Goal: Check status: Check status

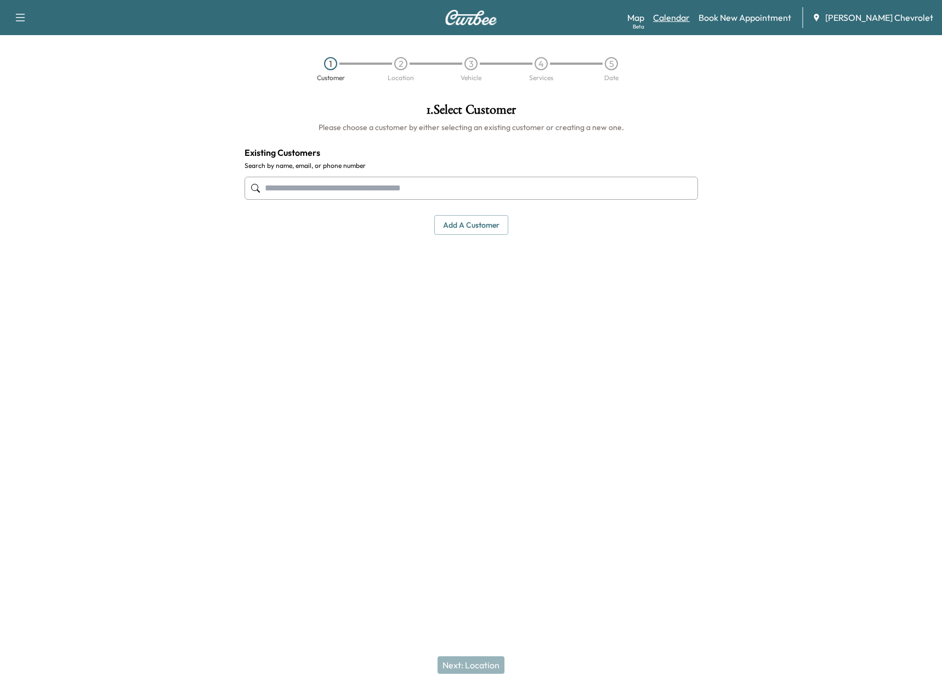
click at [690, 19] on link "Calendar" at bounding box center [671, 17] width 37 height 13
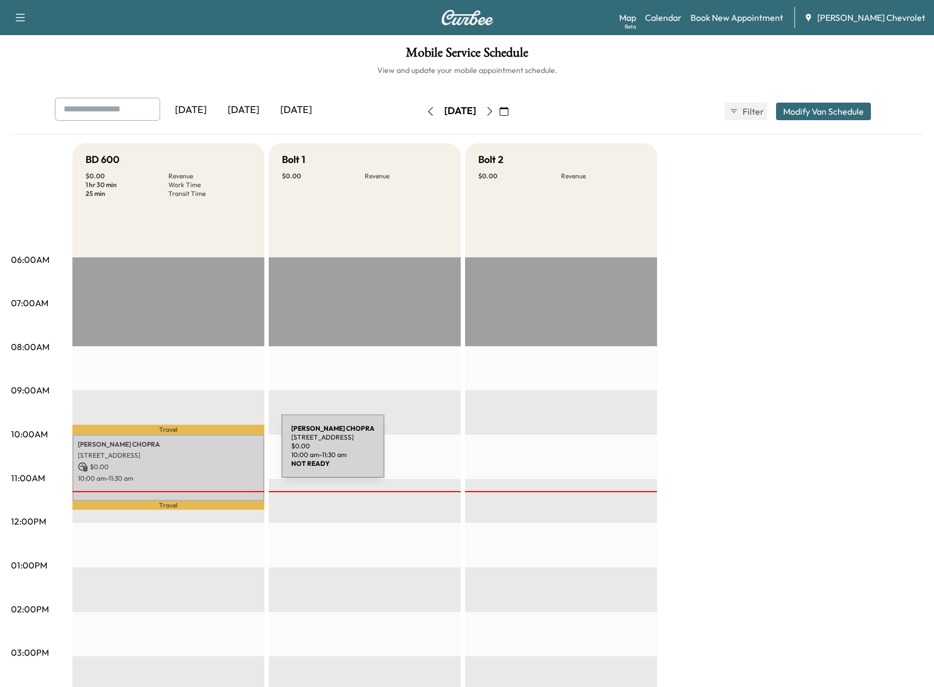
click at [191, 458] on div "[PERSON_NAME] [STREET_ADDRESS] $ 0.00 10:00 am - 11:30 am" at bounding box center [168, 467] width 192 height 66
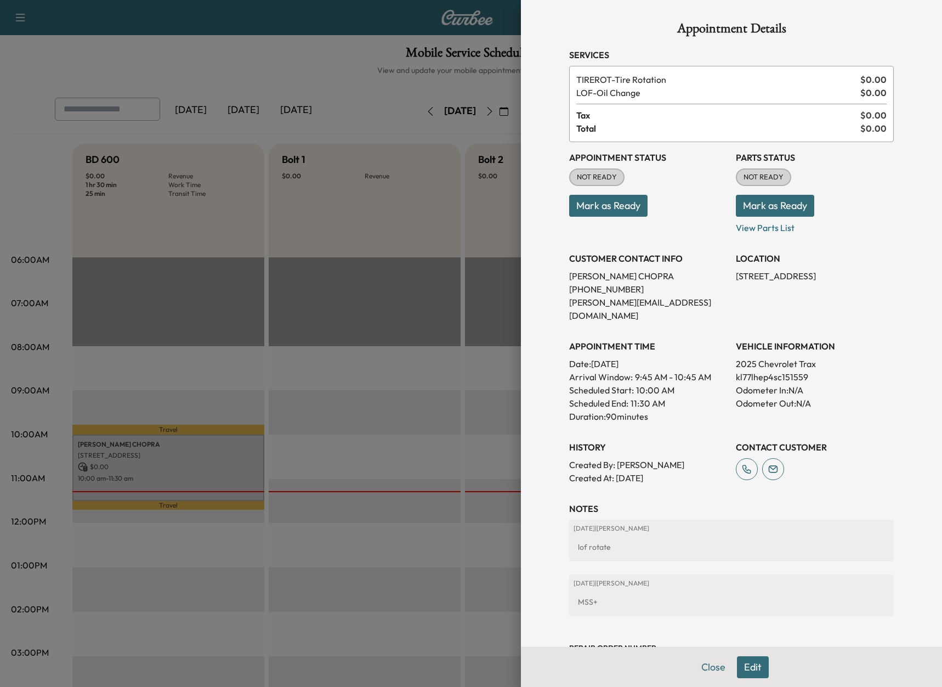
click at [753, 370] on p "kl77lhep4sc151559" at bounding box center [815, 376] width 158 height 13
copy p "kl77lhep4sc151559"
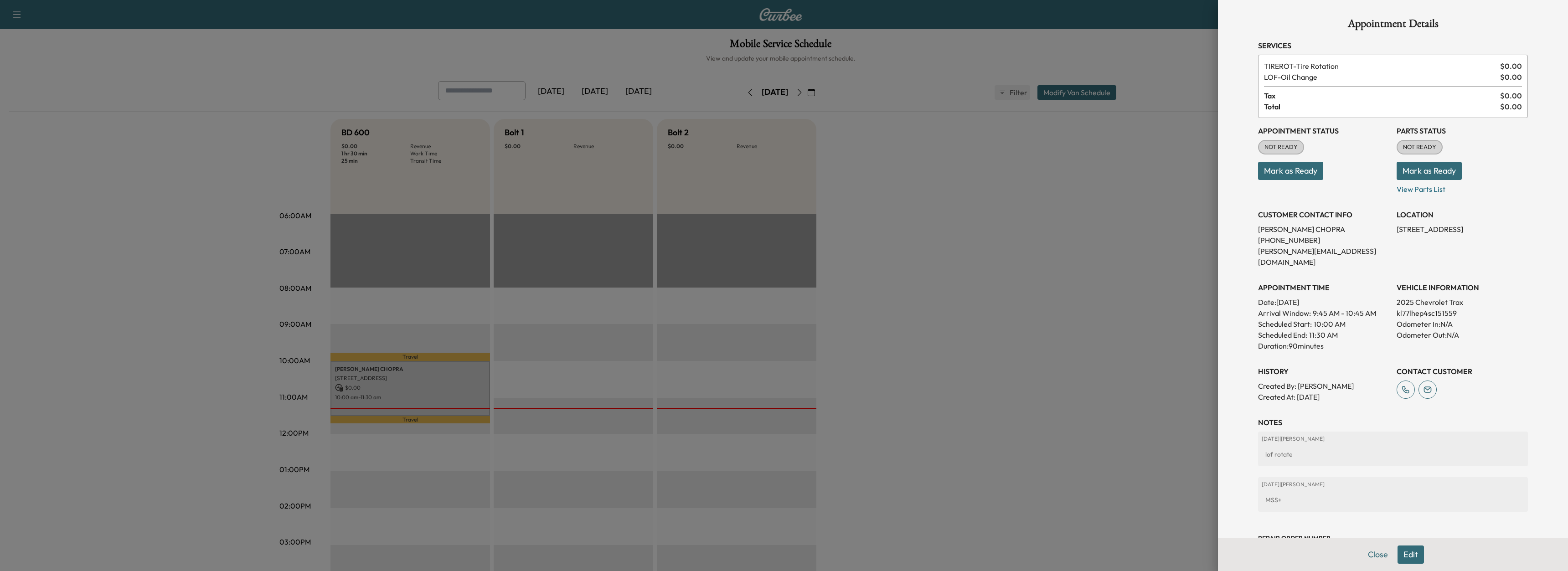
click at [783, 224] on div at bounding box center [784, 285] width 1568 height 571
